Goal: Answer question/provide support: Participate in discussion

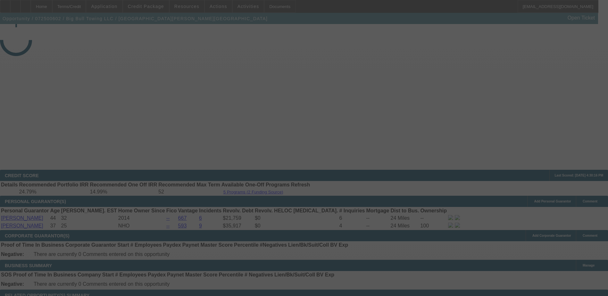
drag, startPoint x: 321, startPoint y: 87, endPoint x: 325, endPoint y: 85, distance: 3.9
click at [325, 86] on div at bounding box center [304, 148] width 608 height 296
click at [273, 72] on div at bounding box center [304, 148] width 608 height 296
drag, startPoint x: 411, startPoint y: 113, endPoint x: 403, endPoint y: 106, distance: 10.7
click at [408, 111] on div at bounding box center [304, 148] width 608 height 296
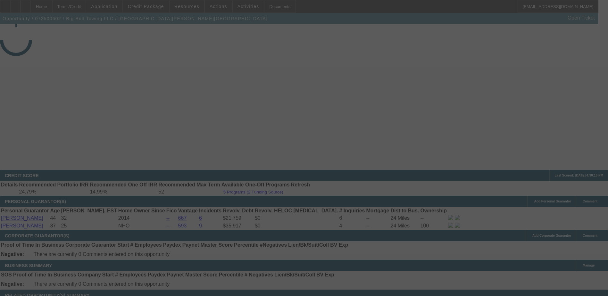
drag, startPoint x: 403, startPoint y: 106, endPoint x: 156, endPoint y: 18, distance: 262.4
click at [326, 71] on div at bounding box center [304, 148] width 608 height 296
click at [476, 204] on div at bounding box center [304, 148] width 608 height 296
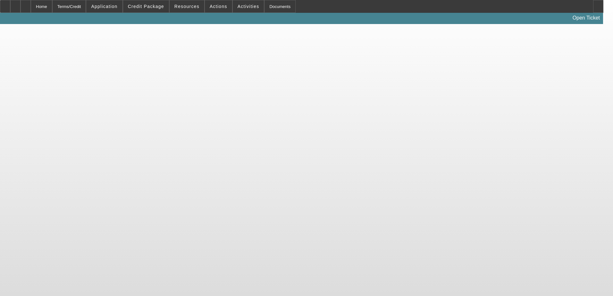
drag, startPoint x: 290, startPoint y: 20, endPoint x: 263, endPoint y: 15, distance: 26.6
click at [290, 20] on div "Open Ticket" at bounding box center [301, 18] width 603 height 11
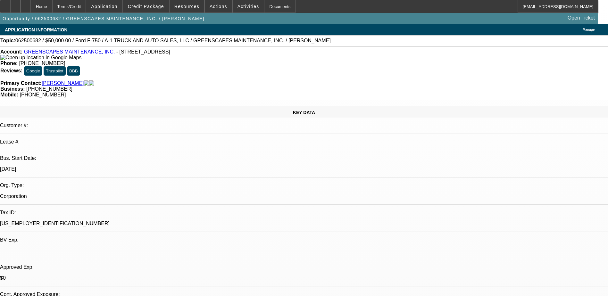
select select "0"
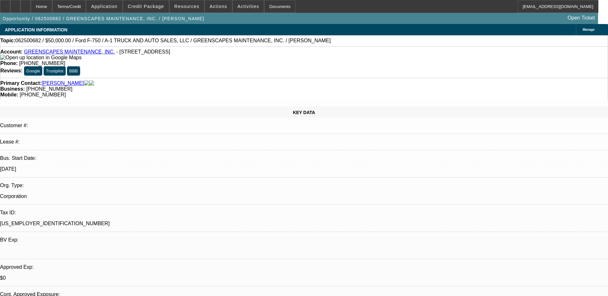
select select "0"
select select "1"
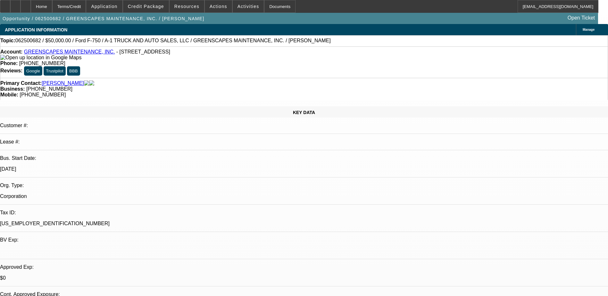
select select "3"
select select "6"
select select "1"
select select "3"
select select "6"
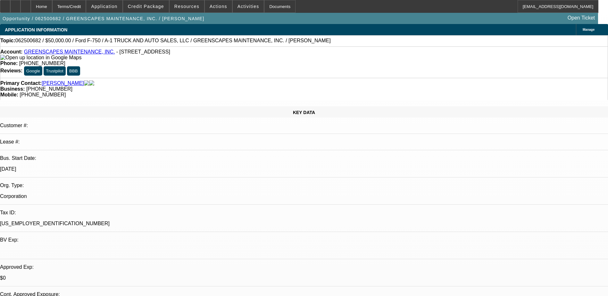
select select "1"
select select "2"
select select "6"
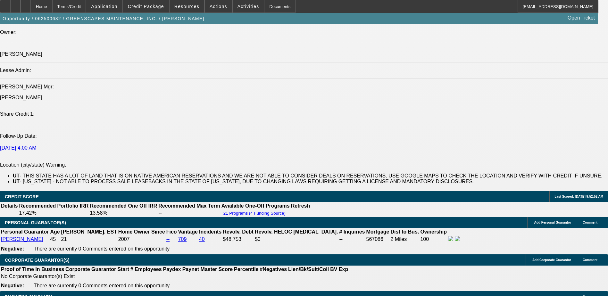
scroll to position [962, 0]
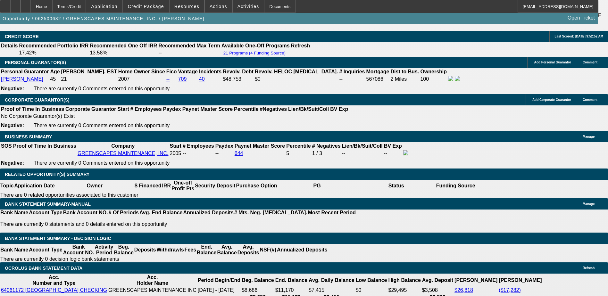
drag, startPoint x: 480, startPoint y: 214, endPoint x: 504, endPoint y: 213, distance: 24.1
drag, startPoint x: 504, startPoint y: 213, endPoint x: 493, endPoint y: 193, distance: 22.7
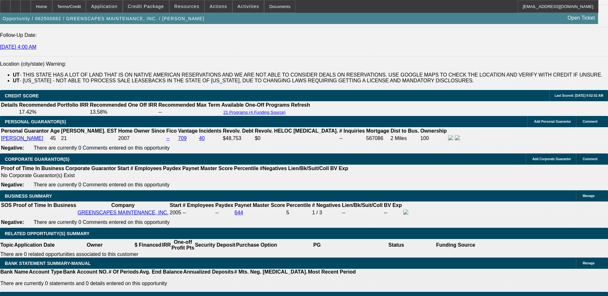
scroll to position [160, 0]
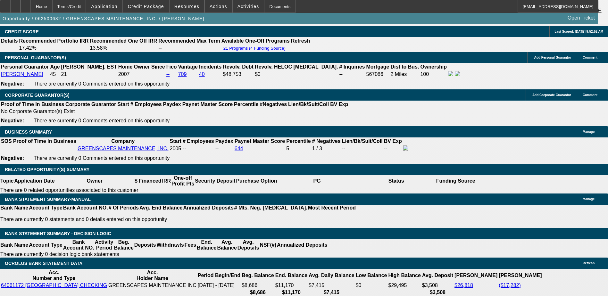
drag, startPoint x: 445, startPoint y: 217, endPoint x: 502, endPoint y: 214, distance: 56.8
drag, startPoint x: 502, startPoint y: 214, endPoint x: 498, endPoint y: 215, distance: 3.9
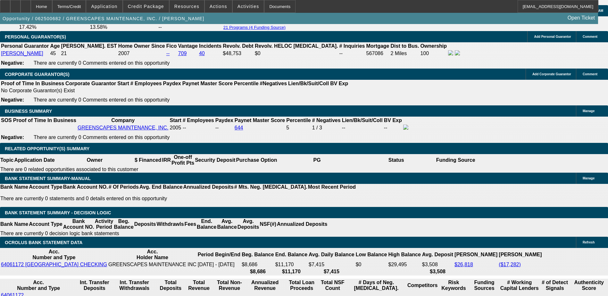
scroll to position [999, 0]
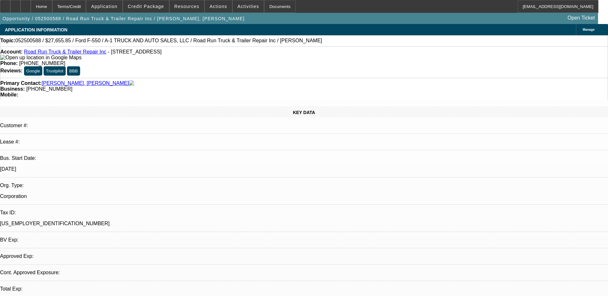
select select "0.15"
select select "2"
select select "0.1"
select select "0.15"
select select "2"
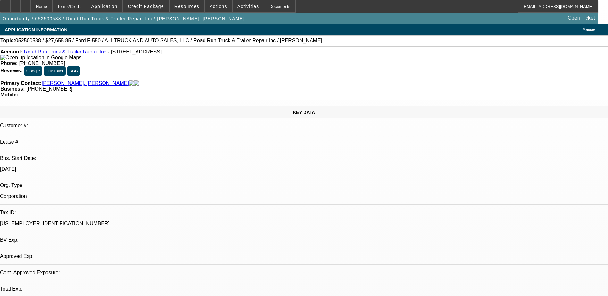
select select "0.1"
select select "0.15"
select select "2"
select select "0.1"
select select "0.15"
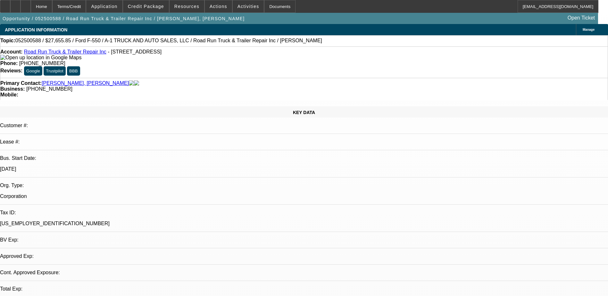
select select "2"
select select "0.1"
select select "1"
select select "2"
select select "4"
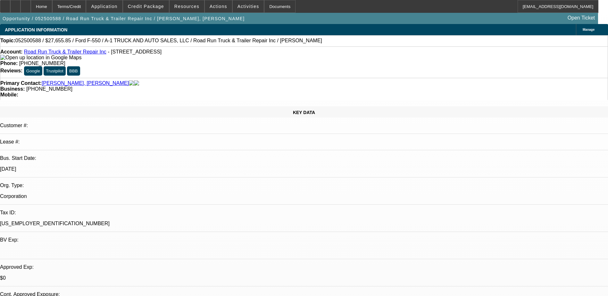
select select "1"
select select "2"
select select "4"
select select "1"
select select "2"
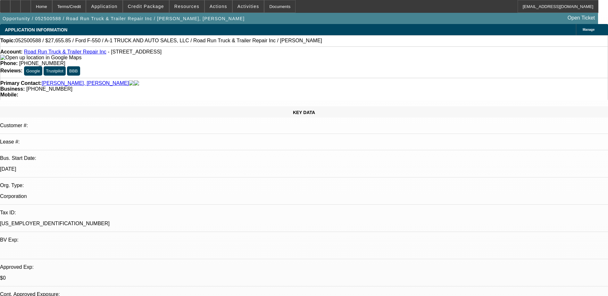
select select "4"
select select "1"
select select "2"
select select "4"
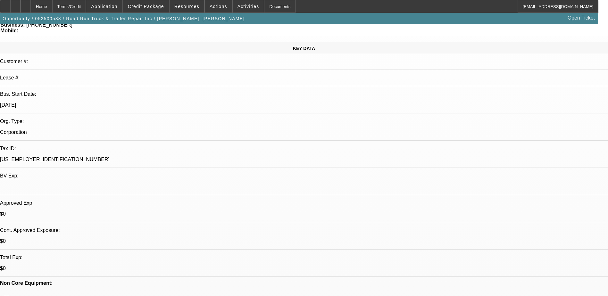
scroll to position [64, 0]
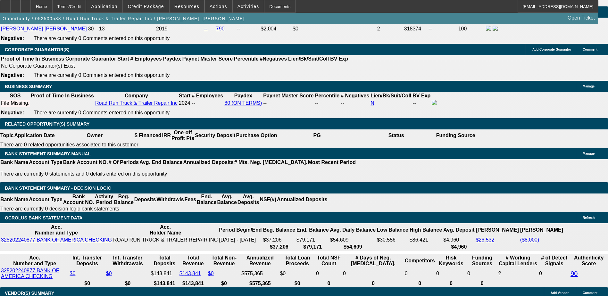
scroll to position [930, 0]
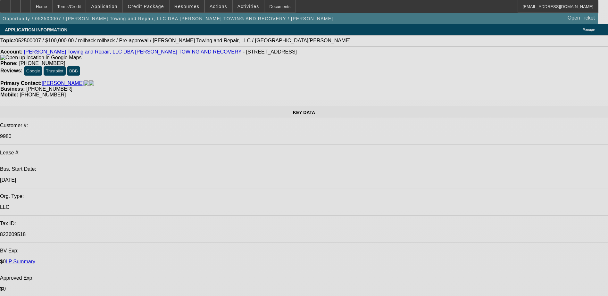
select select "0"
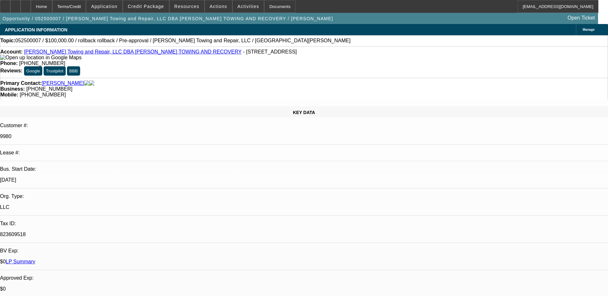
select select "0"
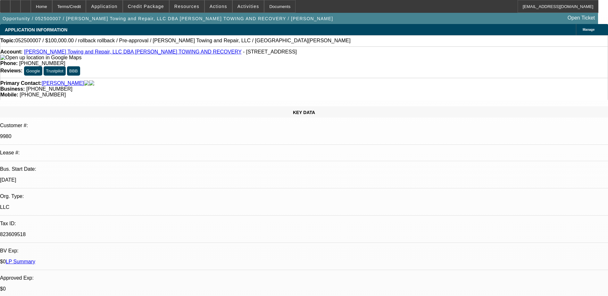
select select "0"
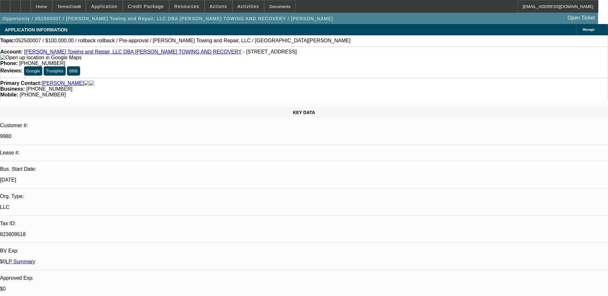
select select "1"
select select "3"
select select "2"
select select "1"
select select "3"
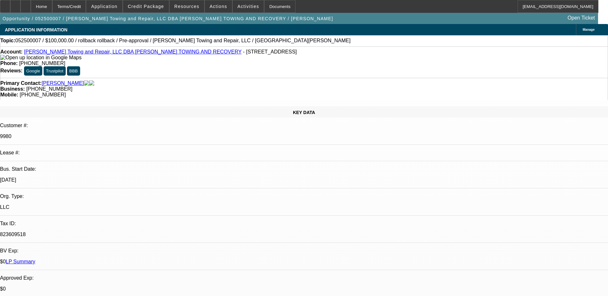
select select "2"
select select "1"
select select "3"
select select "2"
select select "1"
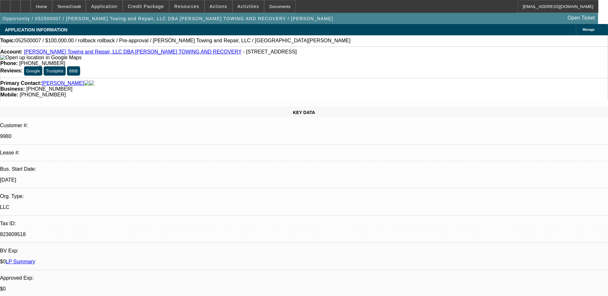
select select "3"
select select "2"
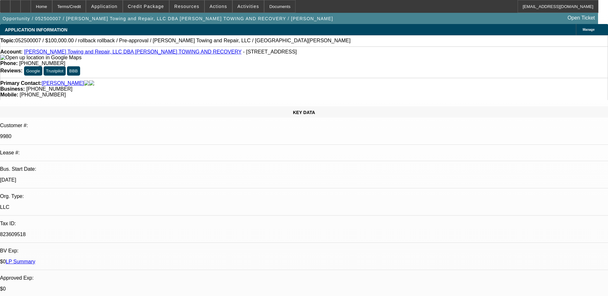
scroll to position [192, 0]
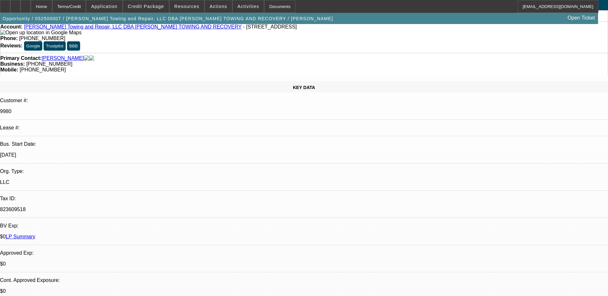
scroll to position [0, 0]
